Goal: Task Accomplishment & Management: Use online tool/utility

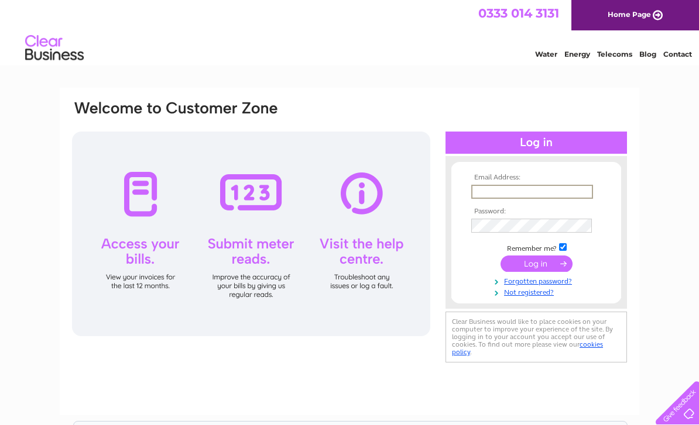
type input "Info@act-scotland.co.uk"
click at [536, 264] on input "submit" at bounding box center [536, 264] width 72 height 16
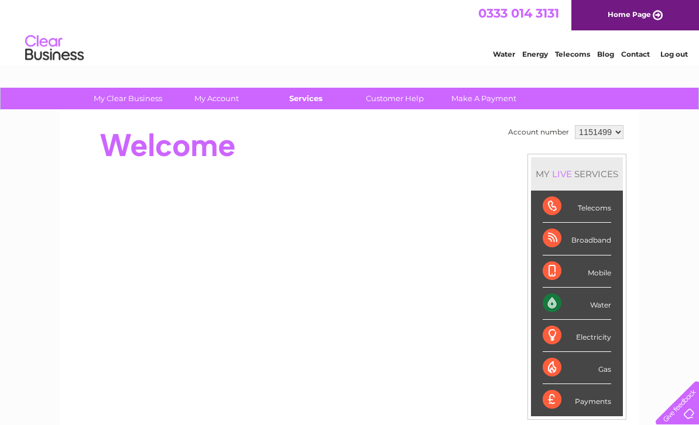
drag, startPoint x: 0, startPoint y: 0, endPoint x: 295, endPoint y: 101, distance: 311.6
click at [295, 100] on link "Services" at bounding box center [305, 99] width 97 height 22
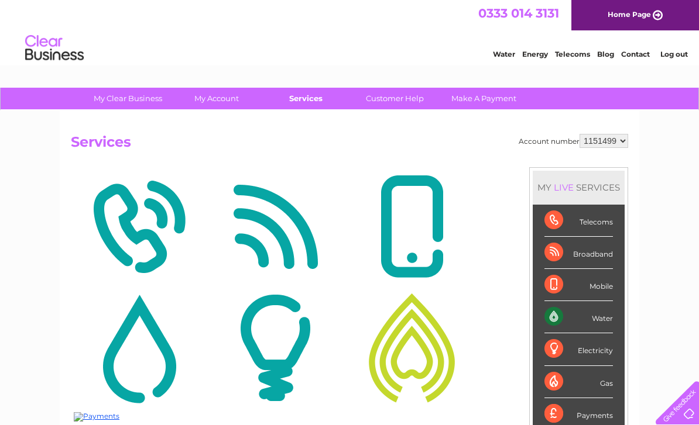
drag, startPoint x: 0, startPoint y: 0, endPoint x: 311, endPoint y: 99, distance: 326.6
click at [311, 99] on link "Services" at bounding box center [305, 99] width 97 height 22
drag, startPoint x: 0, startPoint y: 0, endPoint x: 307, endPoint y: 102, distance: 323.0
click at [306, 101] on link "Services" at bounding box center [305, 99] width 97 height 22
drag, startPoint x: 0, startPoint y: 0, endPoint x: 608, endPoint y: 317, distance: 686.1
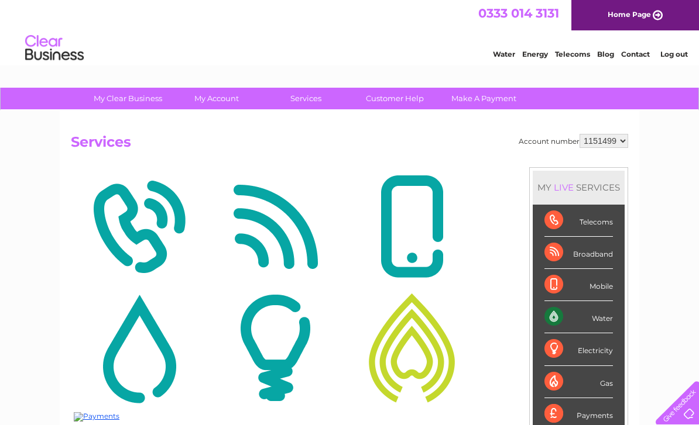
click at [608, 317] on div "Water" at bounding box center [578, 317] width 68 height 32
drag, startPoint x: 608, startPoint y: 317, endPoint x: 602, endPoint y: 318, distance: 6.5
click at [601, 318] on div "Water" at bounding box center [578, 317] width 68 height 32
click at [602, 318] on div "Water" at bounding box center [578, 317] width 68 height 32
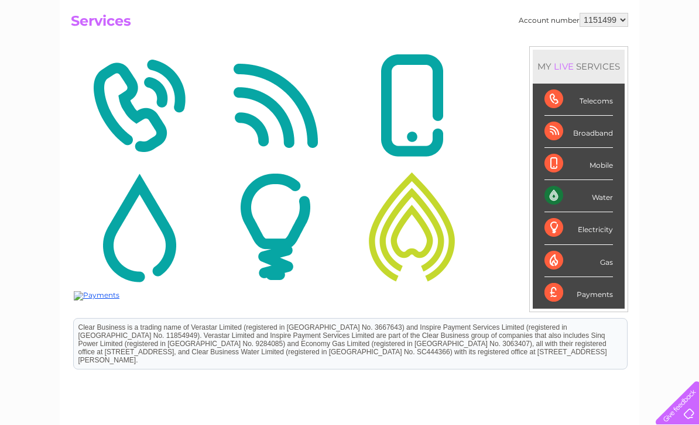
scroll to position [177, 0]
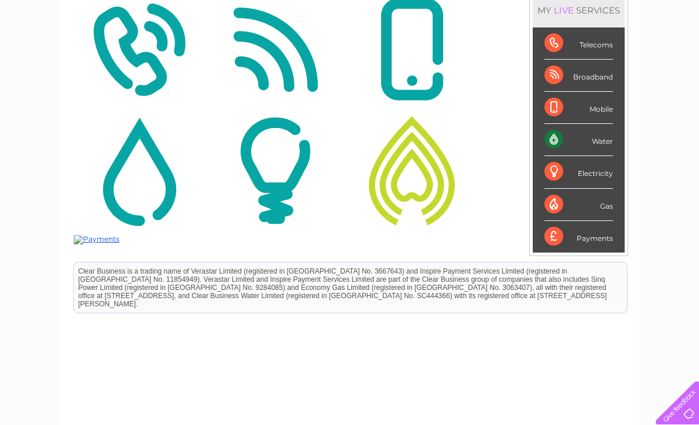
click at [563, 128] on div "Water" at bounding box center [578, 140] width 68 height 32
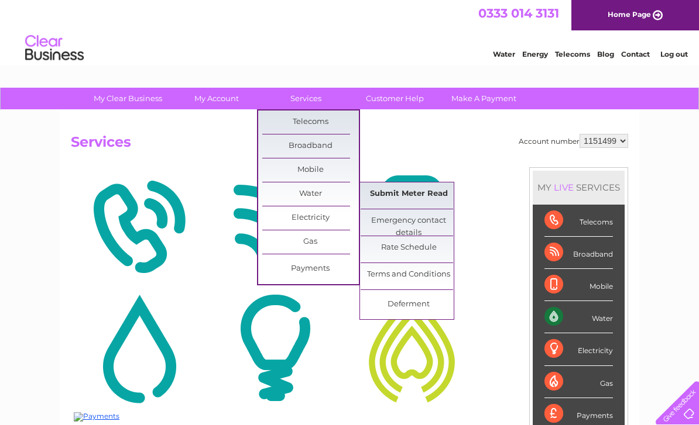
drag, startPoint x: 320, startPoint y: 197, endPoint x: 428, endPoint y: 198, distance: 108.2
click at [428, 197] on link "Submit Meter Read" at bounding box center [408, 194] width 97 height 23
click at [428, 198] on link "Submit Meter Read" at bounding box center [408, 194] width 97 height 23
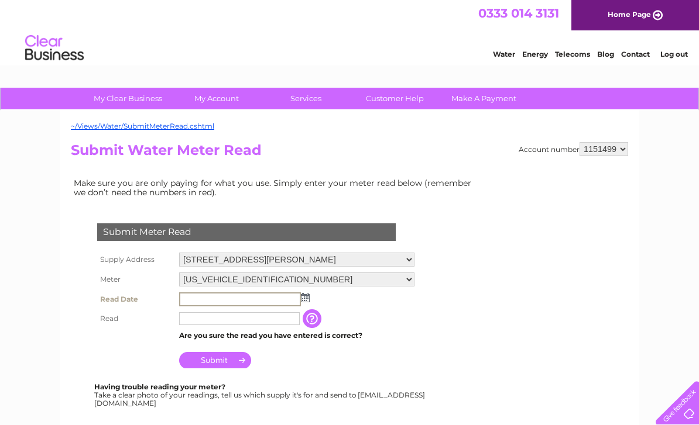
drag, startPoint x: 0, startPoint y: 0, endPoint x: 245, endPoint y: 301, distance: 388.1
click at [245, 301] on input "text" at bounding box center [240, 300] width 122 height 14
click at [305, 300] on img at bounding box center [305, 297] width 9 height 9
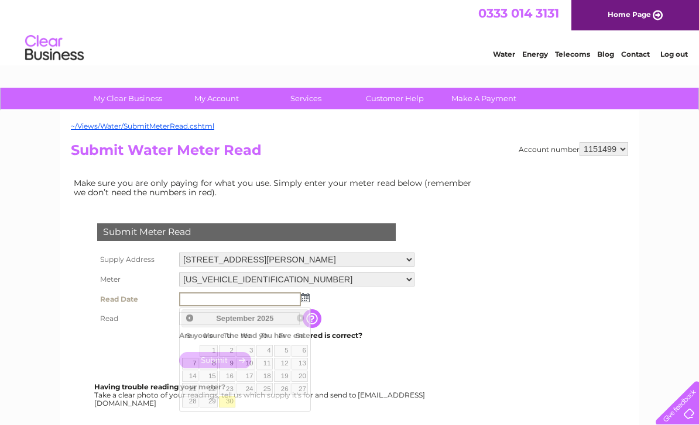
click at [305, 300] on img at bounding box center [305, 297] width 9 height 9
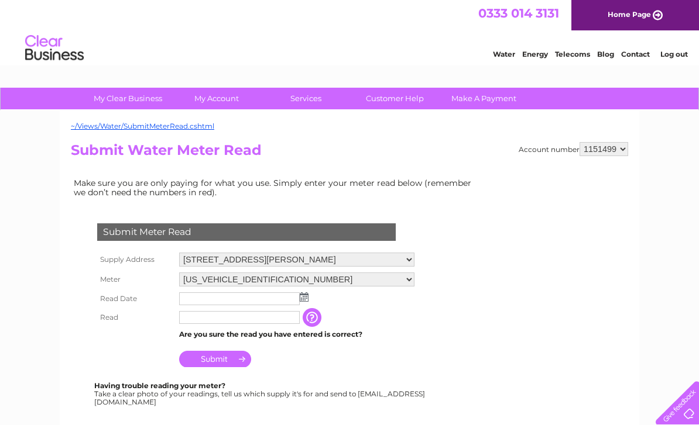
click at [304, 300] on img at bounding box center [304, 297] width 9 height 9
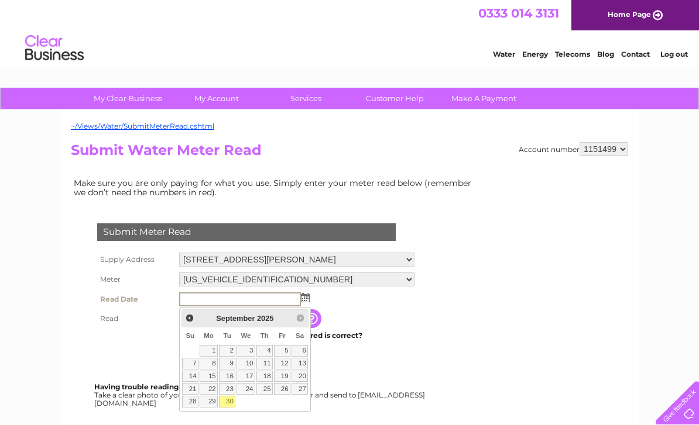
drag, startPoint x: 305, startPoint y: 300, endPoint x: 232, endPoint y: 401, distance: 124.1
click at [232, 400] on link "30" at bounding box center [227, 402] width 16 height 12
type input "2025/09/30"
click at [232, 401] on link "30" at bounding box center [227, 402] width 16 height 12
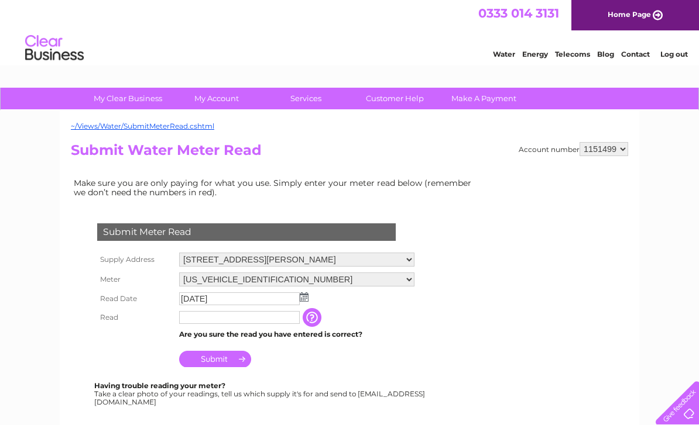
click at [241, 317] on input "text" at bounding box center [239, 317] width 121 height 13
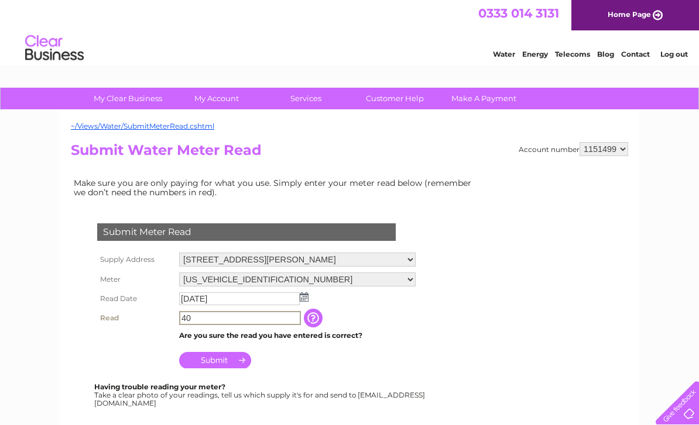
type input "4"
type input "70"
click at [229, 359] on input "Submit" at bounding box center [215, 360] width 72 height 16
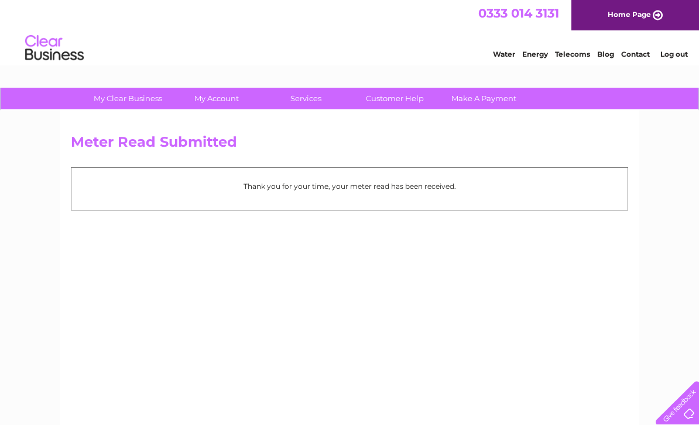
drag, startPoint x: 0, startPoint y: 0, endPoint x: 678, endPoint y: 59, distance: 680.6
click at [679, 60] on li "Log out" at bounding box center [673, 54] width 35 height 15
click at [678, 59] on link "Log out" at bounding box center [673, 54] width 27 height 9
